Goal: Find specific page/section: Find specific page/section

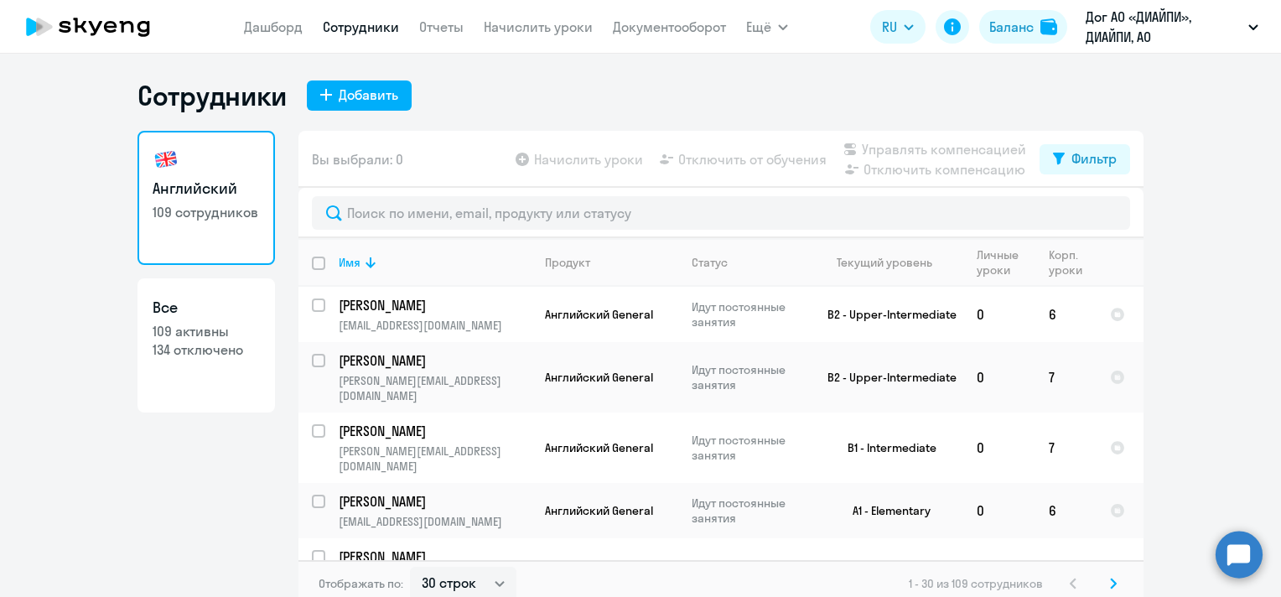
select select "30"
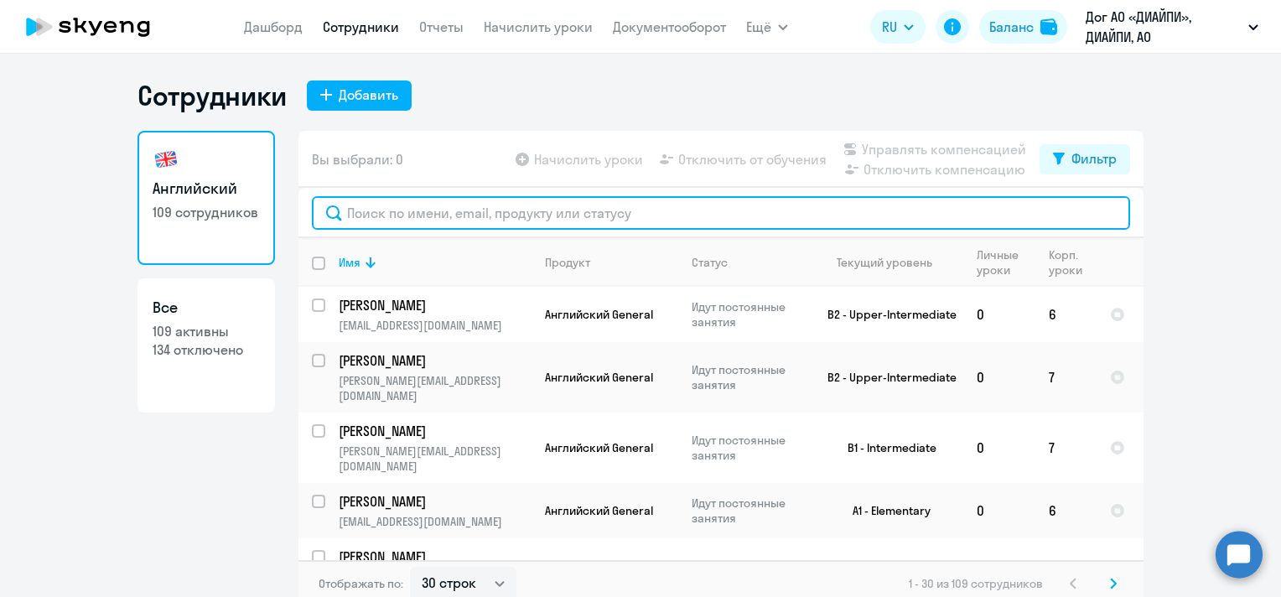
drag, startPoint x: 0, startPoint y: 0, endPoint x: 483, endPoint y: 205, distance: 524.6
click at [483, 205] on input "text" at bounding box center [721, 213] width 818 height 34
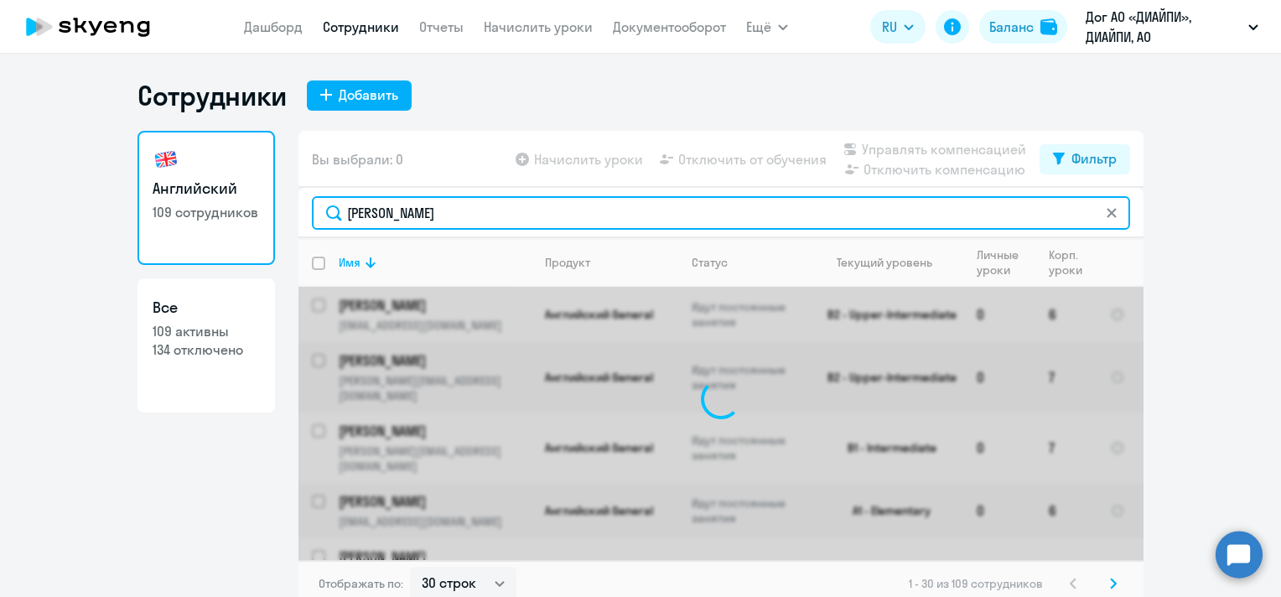
type input "нестерова"
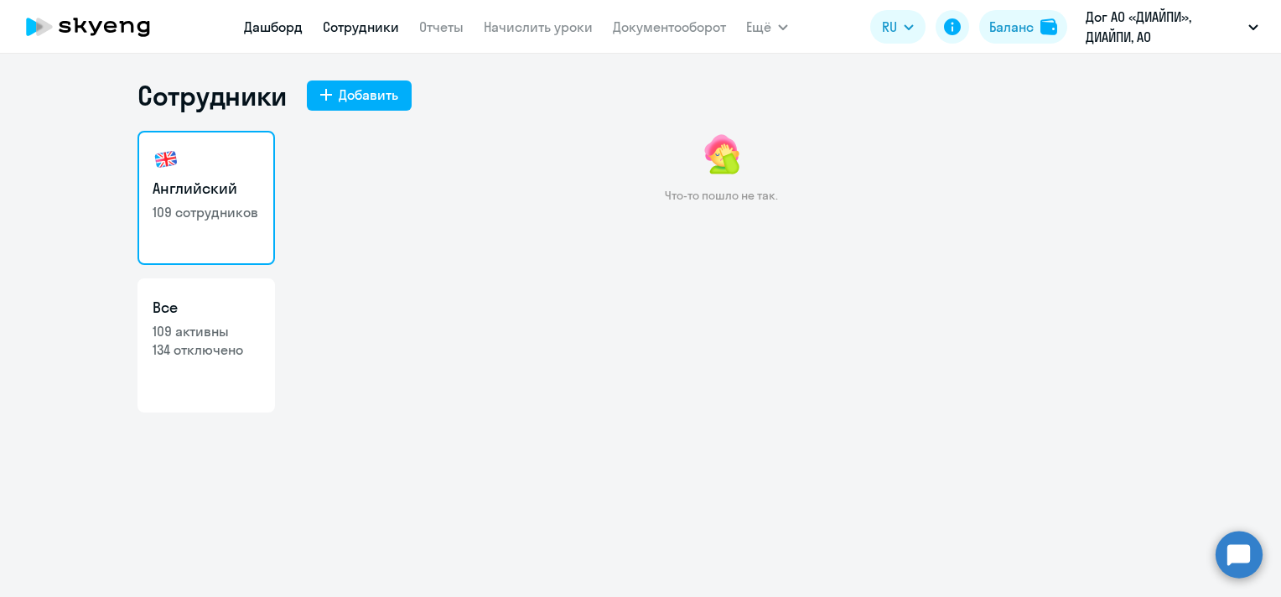
click at [265, 27] on link "Дашборд" at bounding box center [273, 26] width 59 height 17
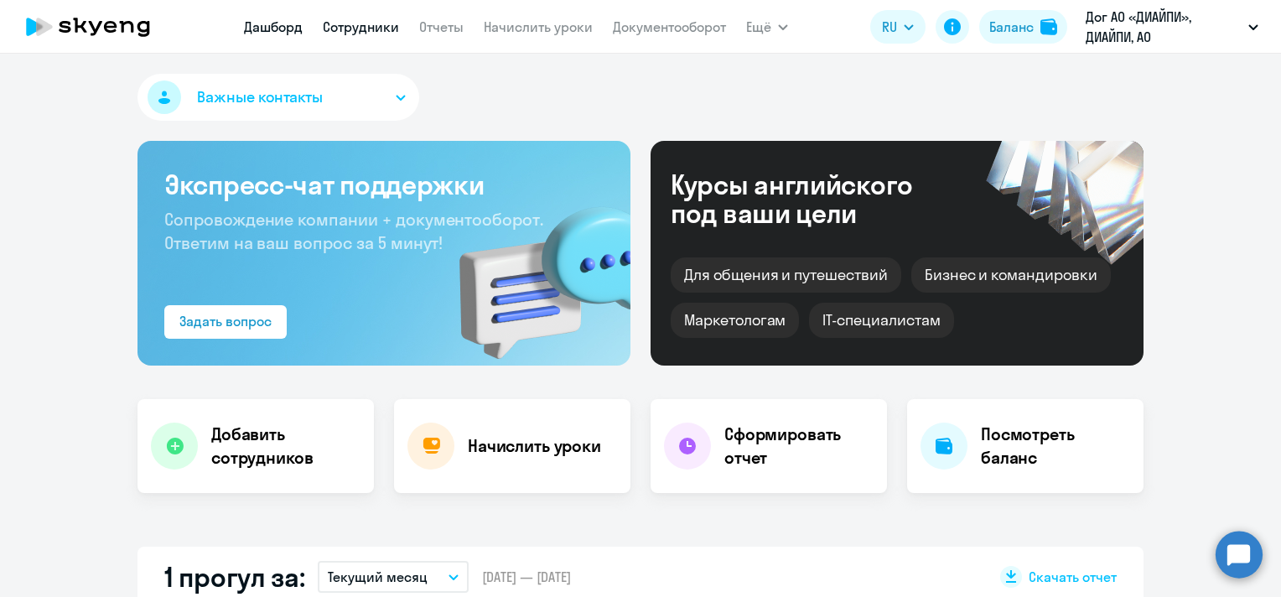
click at [378, 31] on link "Сотрудники" at bounding box center [361, 26] width 76 height 17
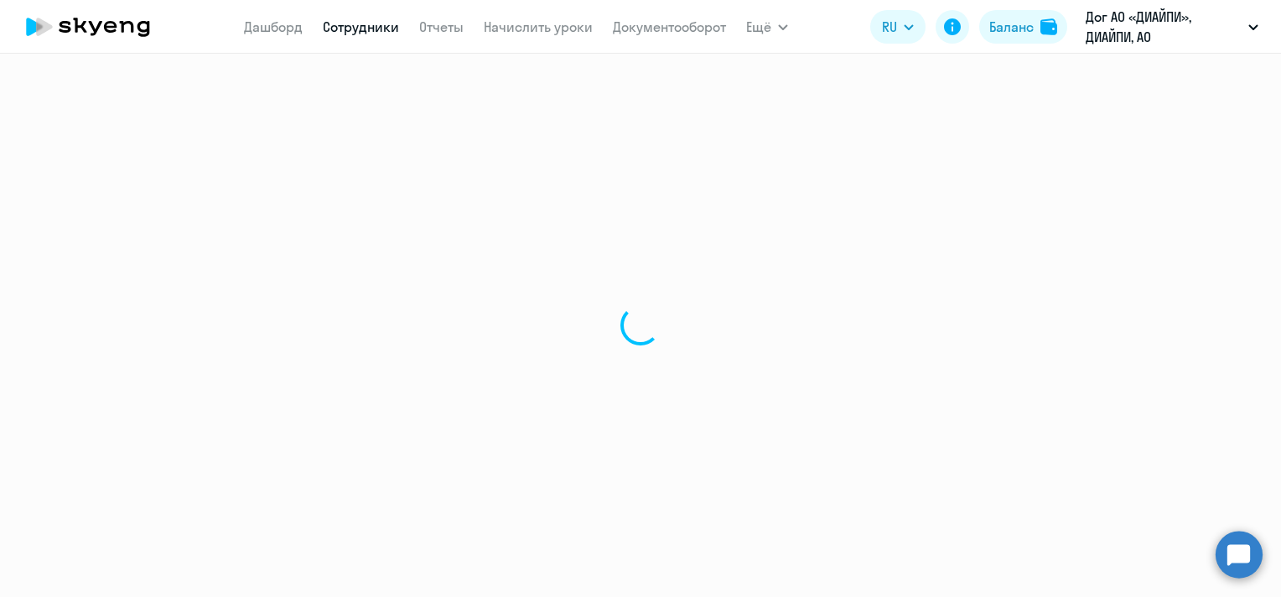
select select "30"
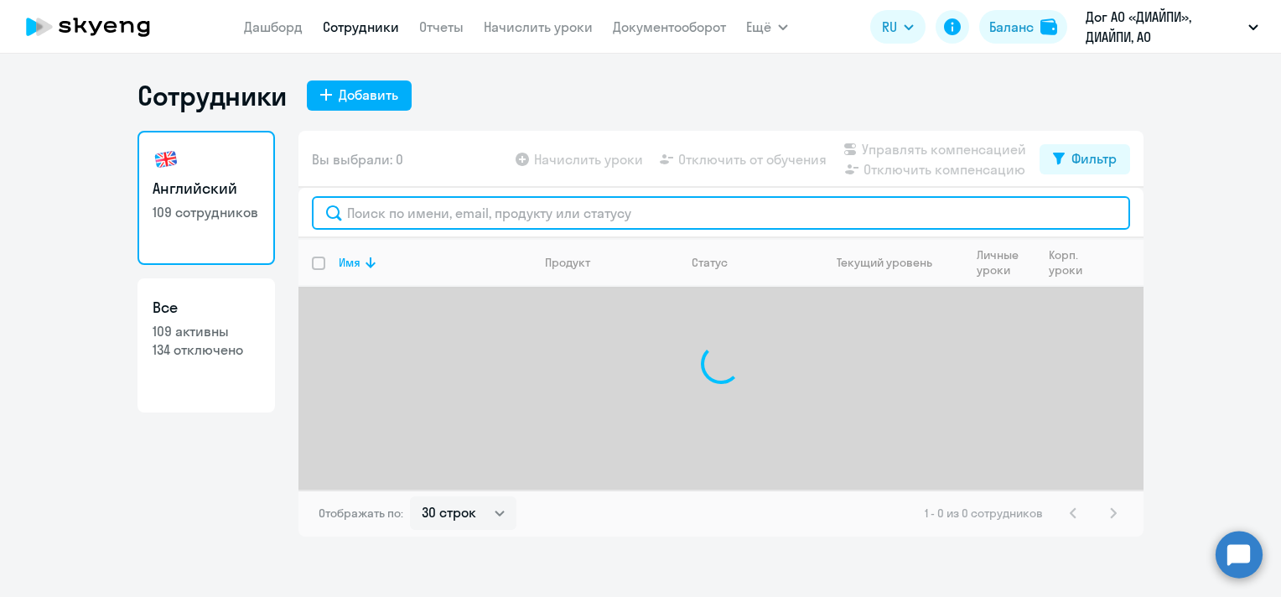
click at [386, 205] on input "text" at bounding box center [721, 213] width 818 height 34
type input "нестерова"
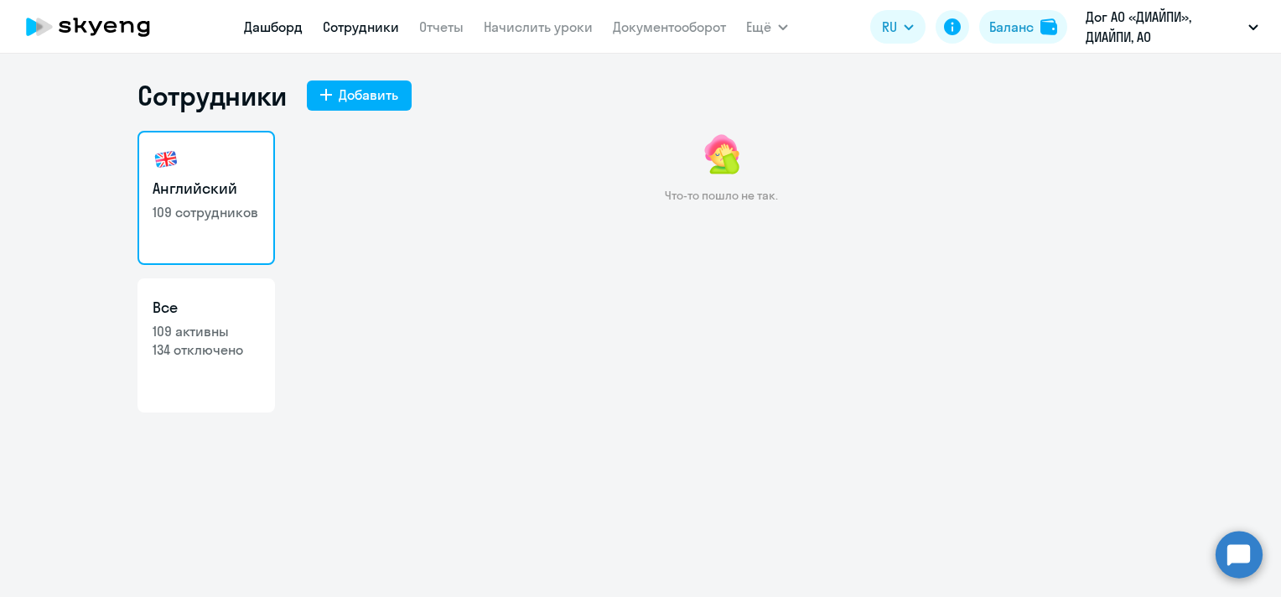
click at [285, 34] on link "Дашборд" at bounding box center [273, 26] width 59 height 17
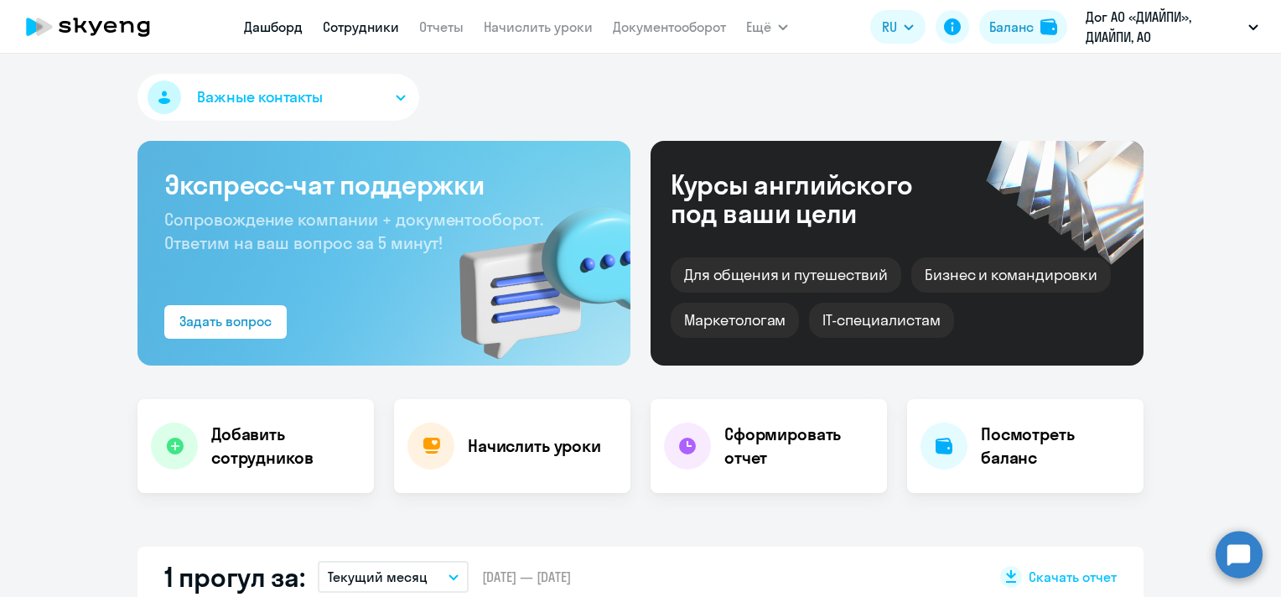
click at [359, 28] on link "Сотрудники" at bounding box center [361, 26] width 76 height 17
select select "30"
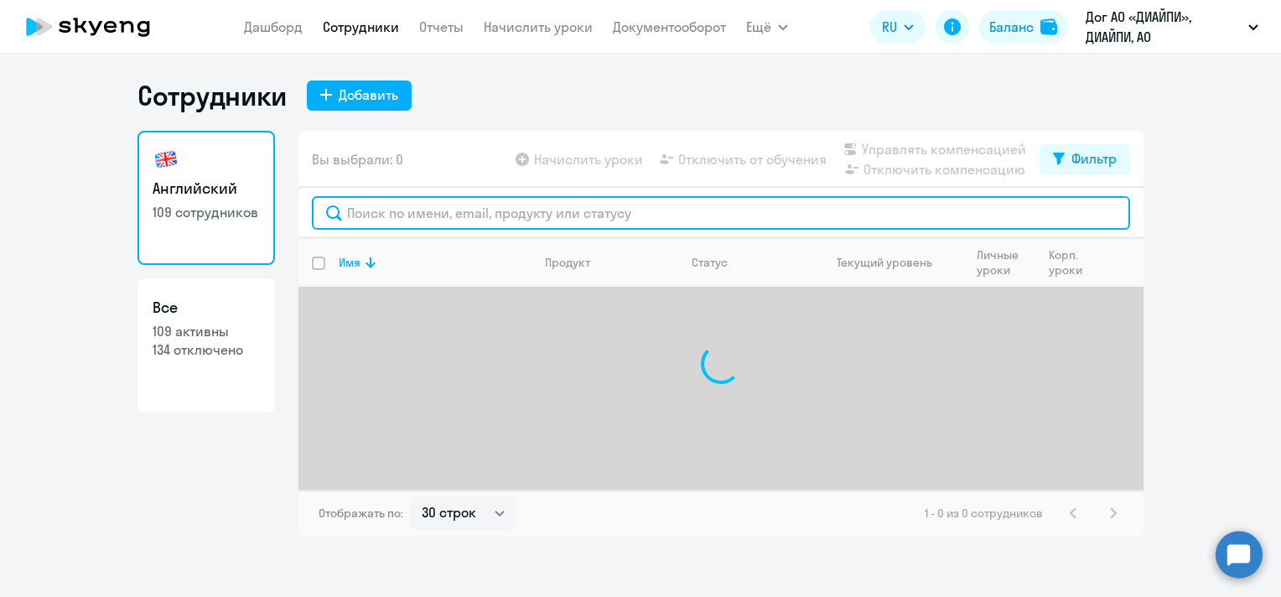
click at [519, 215] on input "text" at bounding box center [721, 213] width 818 height 34
type input "нестерова"
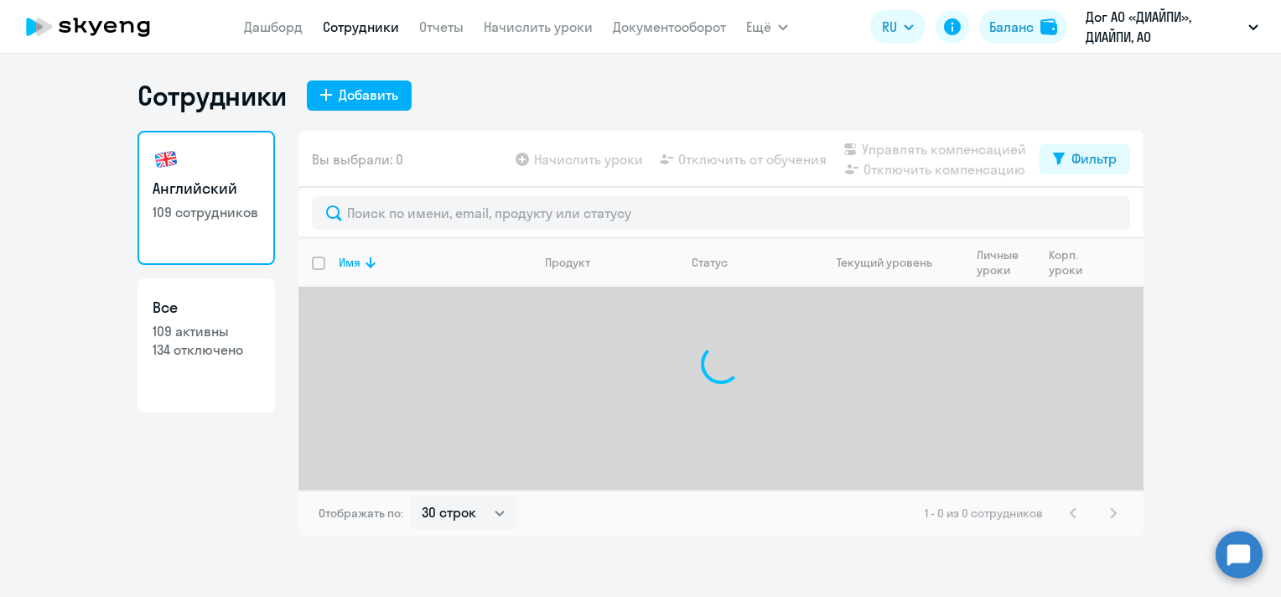
select select "30"
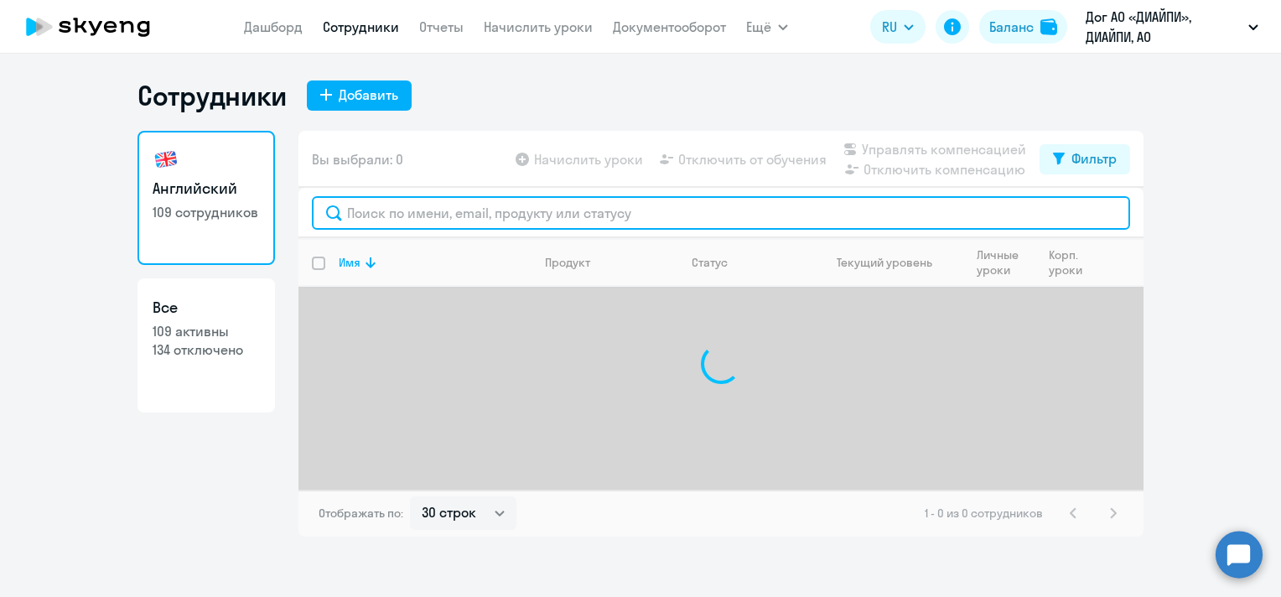
drag, startPoint x: 0, startPoint y: 0, endPoint x: 580, endPoint y: 213, distance: 617.8
click at [580, 213] on input "text" at bounding box center [721, 213] width 818 height 34
paste input "[EMAIL_ADDRESS][DOMAIN_NAME]"
type input "[EMAIL_ADDRESS][DOMAIN_NAME]"
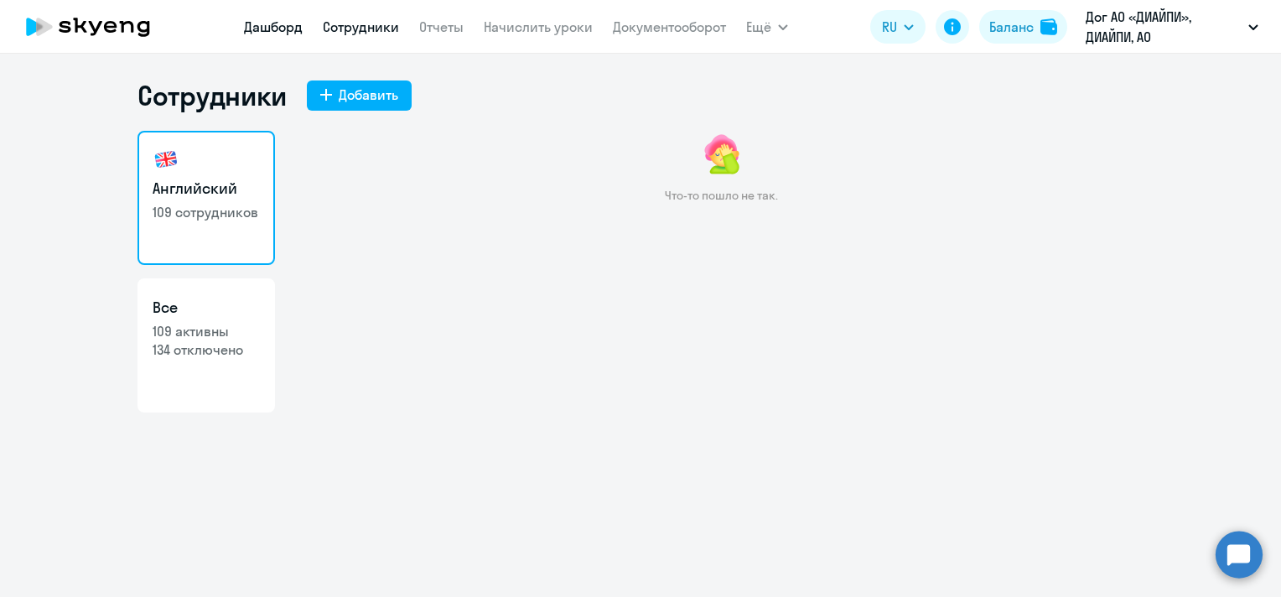
click at [270, 18] on app-menu-item-link "Дашборд" at bounding box center [273, 27] width 59 height 21
click at [285, 30] on link "Дашборд" at bounding box center [273, 26] width 59 height 17
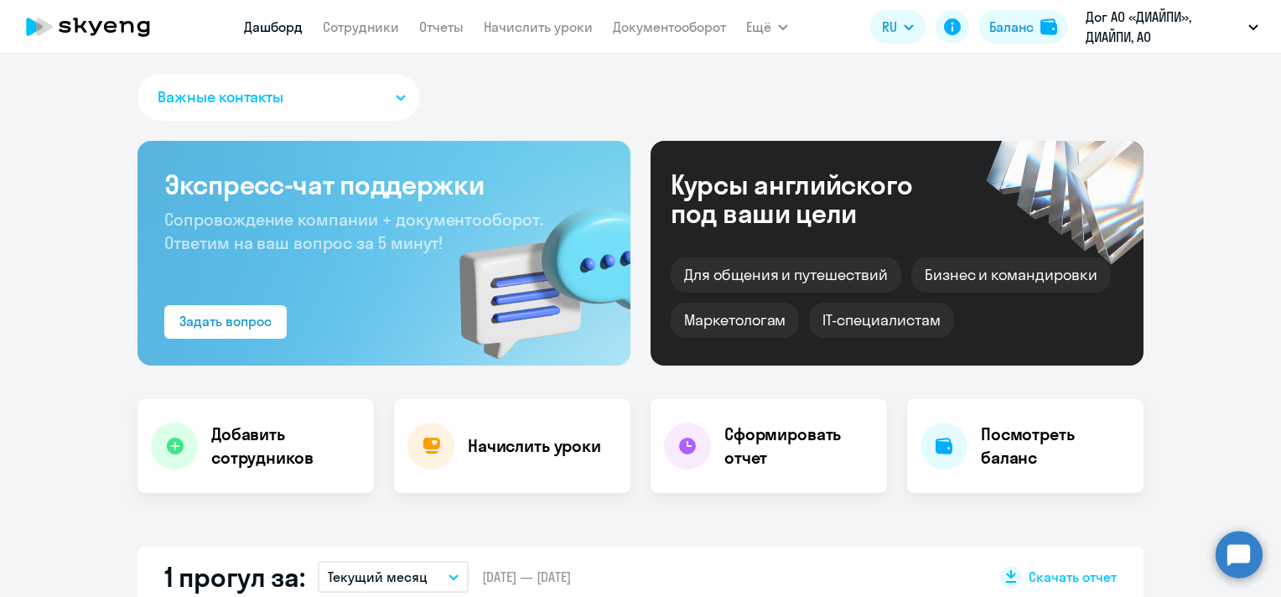
click at [386, 38] on nav "[PERSON_NAME] Отчеты Начислить уроки Документооборот" at bounding box center [485, 27] width 482 height 34
click at [382, 28] on link "Сотрудники" at bounding box center [361, 26] width 76 height 17
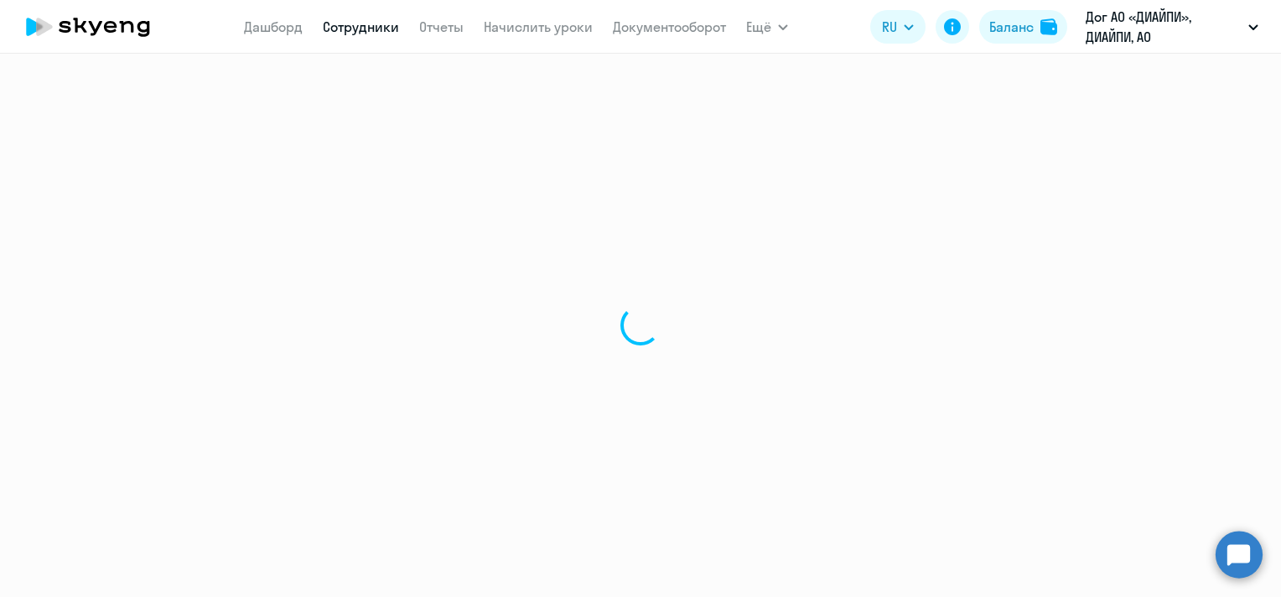
select select "30"
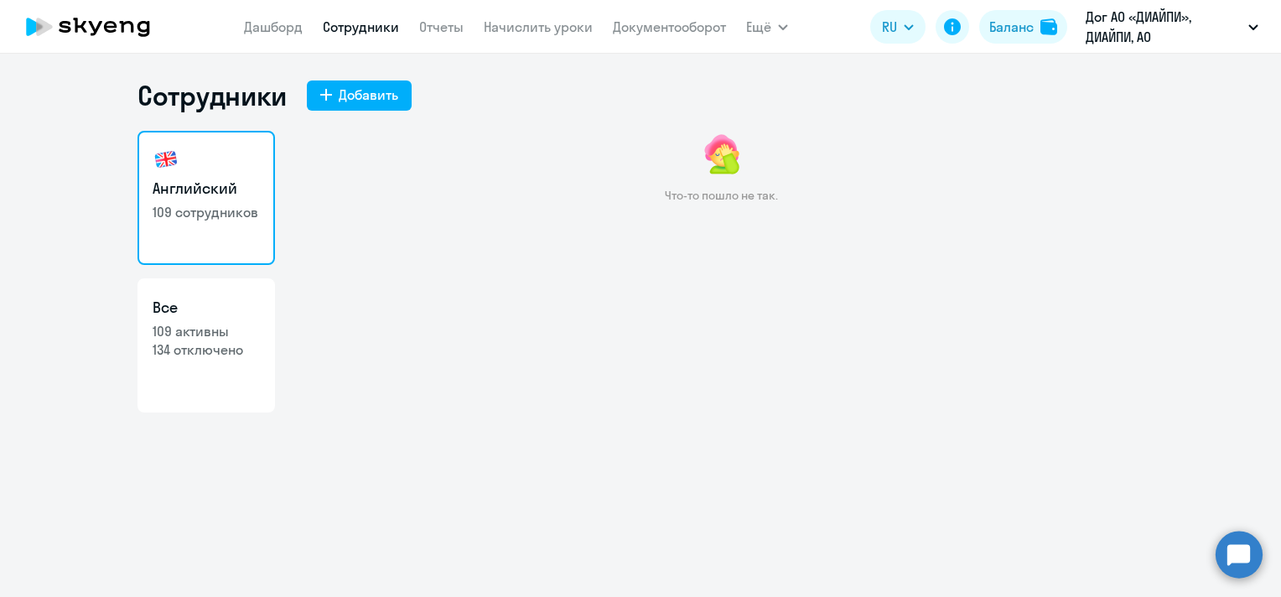
click at [243, 540] on div "Сотрудники Добавить Английский 109 сотрудников Все 109 активны 134 отключено Чт…" at bounding box center [640, 325] width 1281 height 543
click at [271, 34] on link "Дашборд" at bounding box center [273, 26] width 59 height 17
